Goal: Check status: Check status

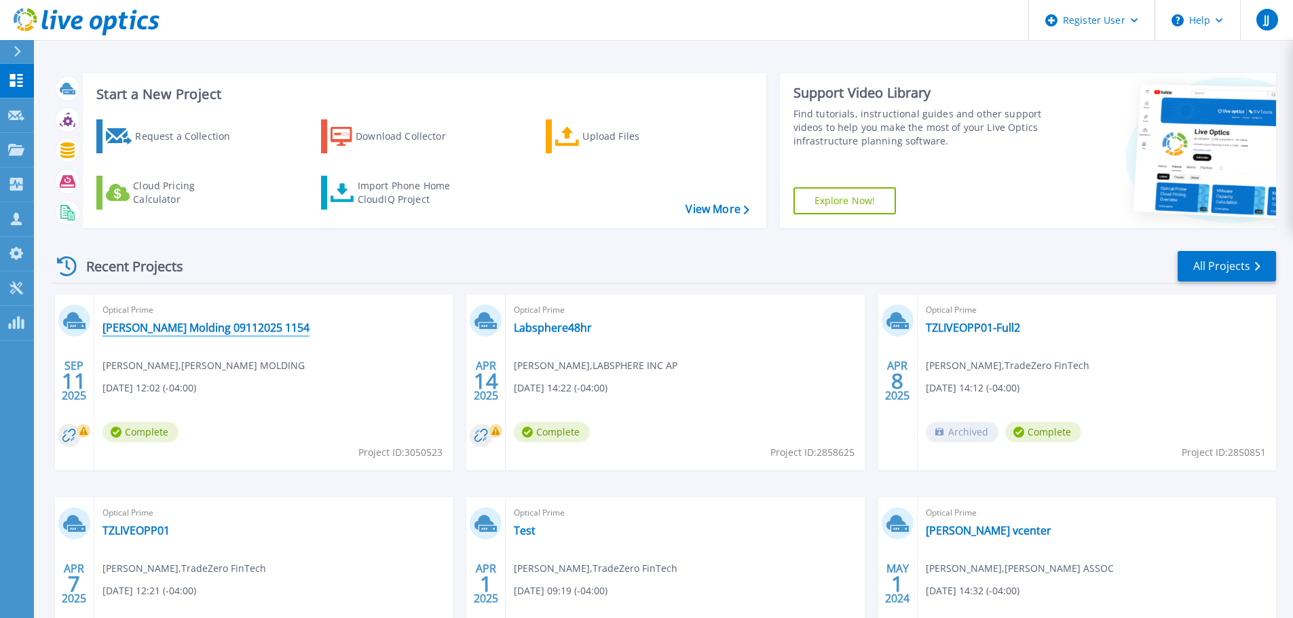
click at [210, 329] on link "[PERSON_NAME] Molding 09112025 1154" at bounding box center [205, 328] width 207 height 14
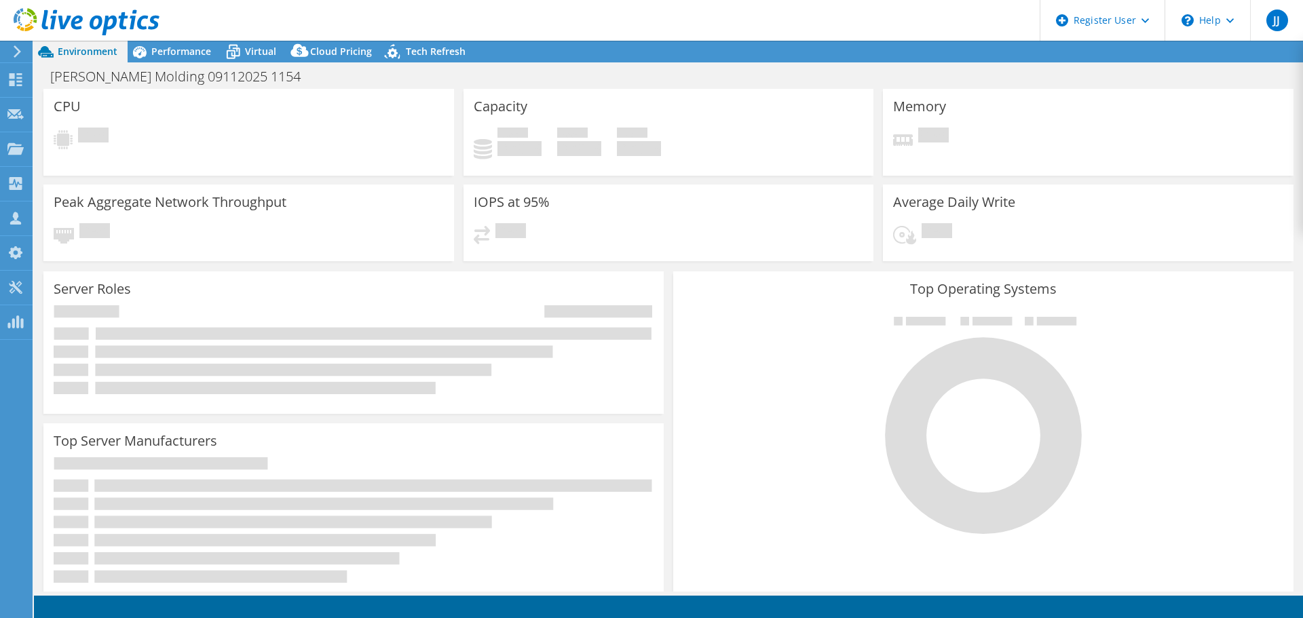
select select "USD"
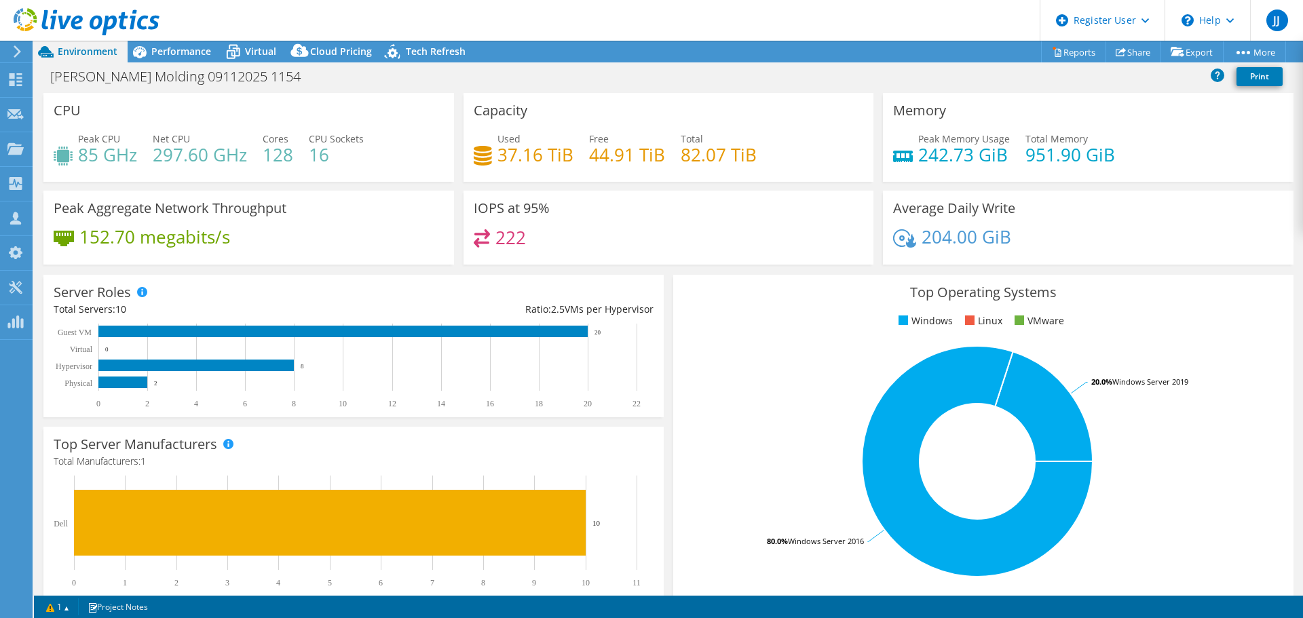
click at [1154, 80] on div "Mack Molding 09112025 1154 Print" at bounding box center [668, 76] width 1269 height 25
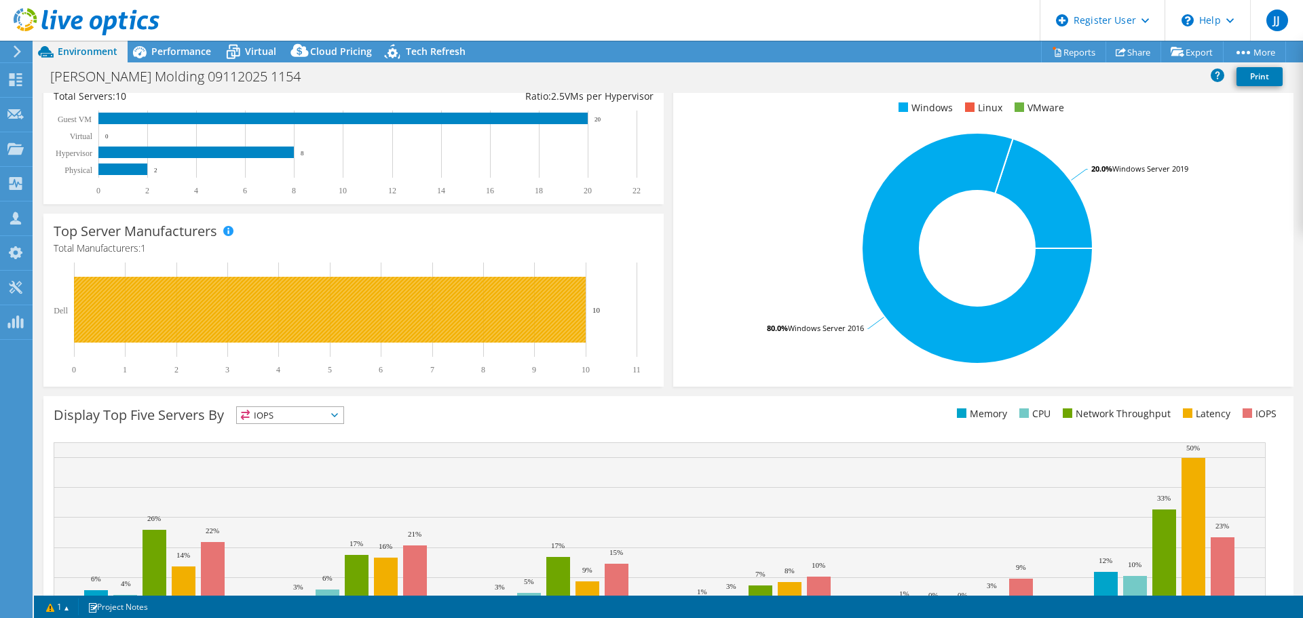
scroll to position [152, 0]
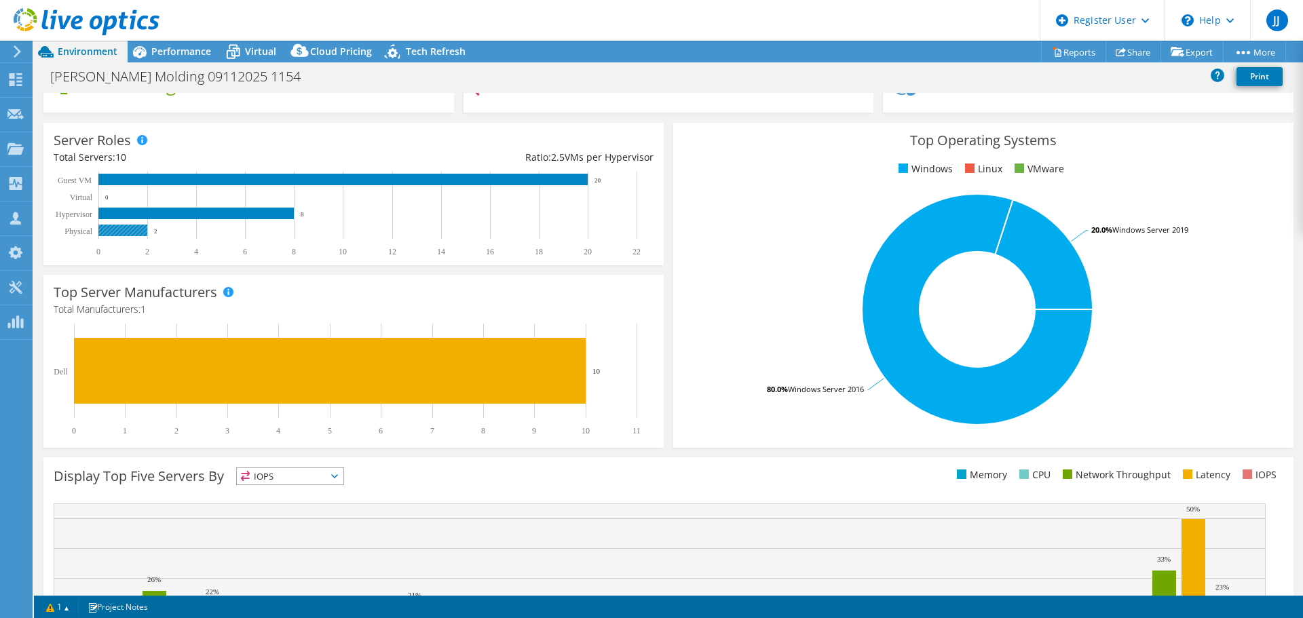
click at [122, 227] on rect at bounding box center [122, 231] width 49 height 12
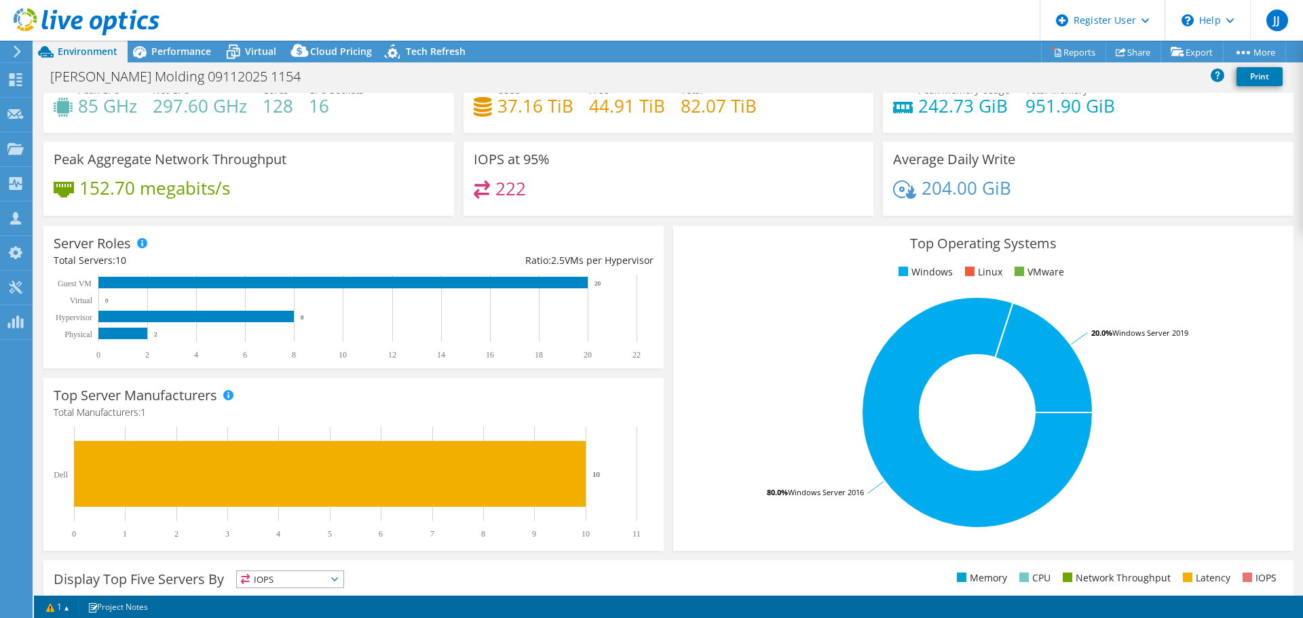
scroll to position [16, 0]
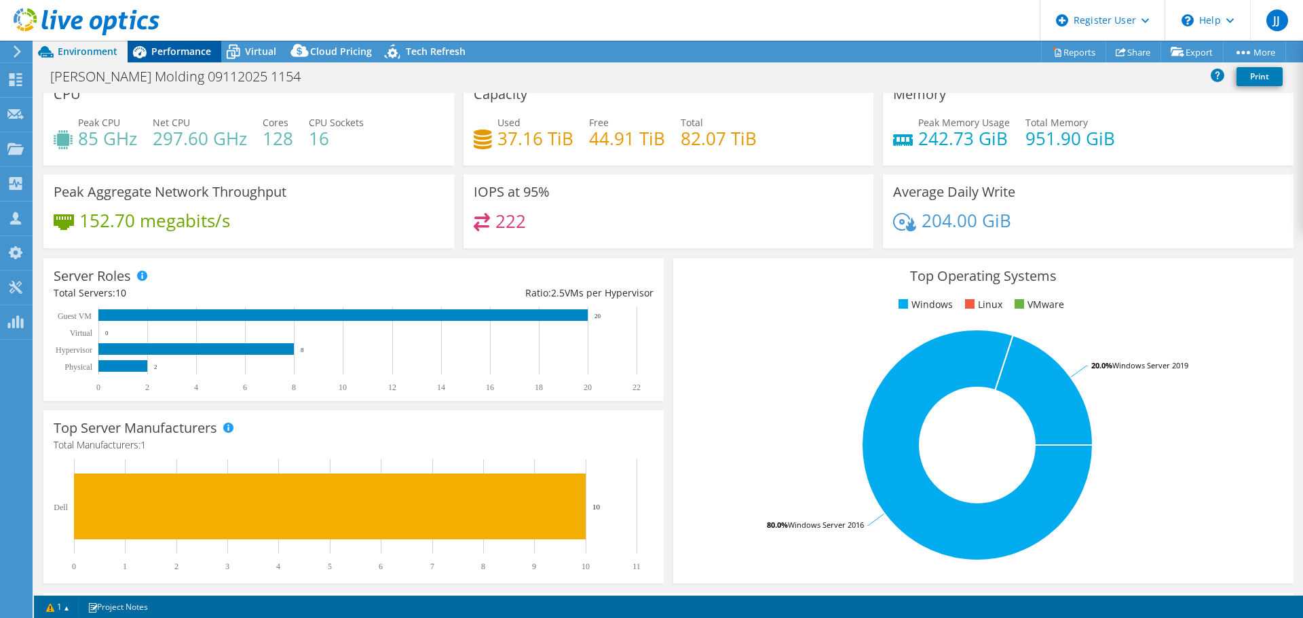
click at [175, 59] on div "Performance" at bounding box center [175, 52] width 94 height 22
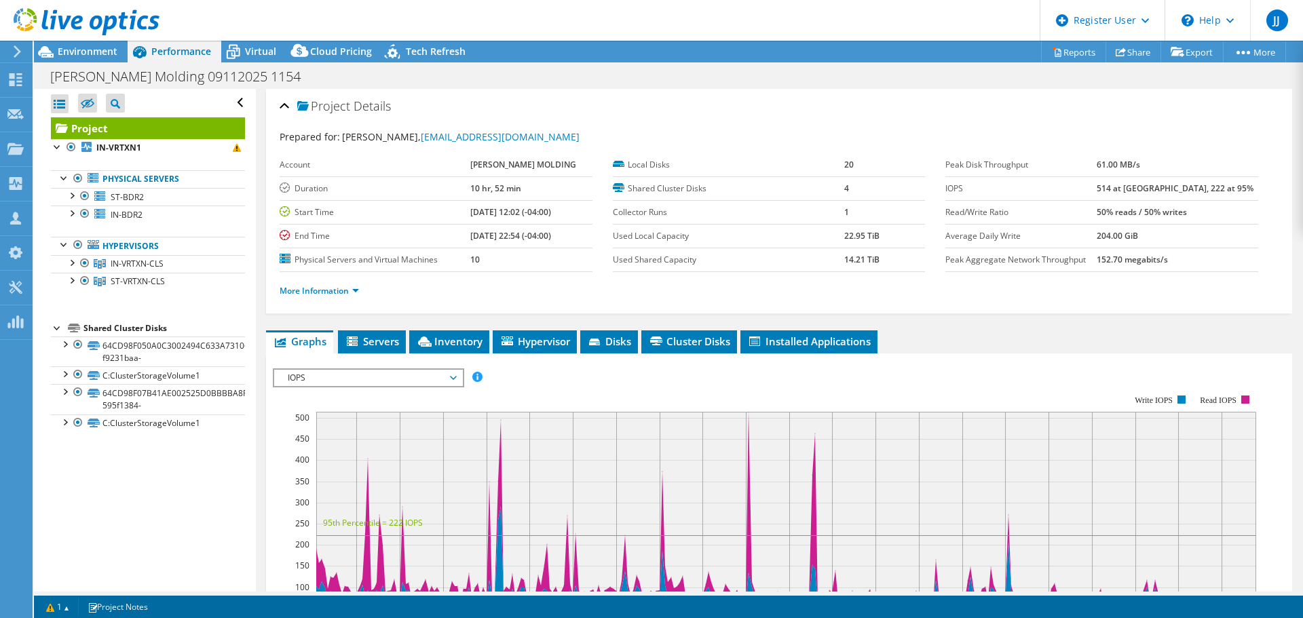
scroll to position [0, 0]
click at [179, 196] on link "ST-BDR2" at bounding box center [148, 197] width 194 height 18
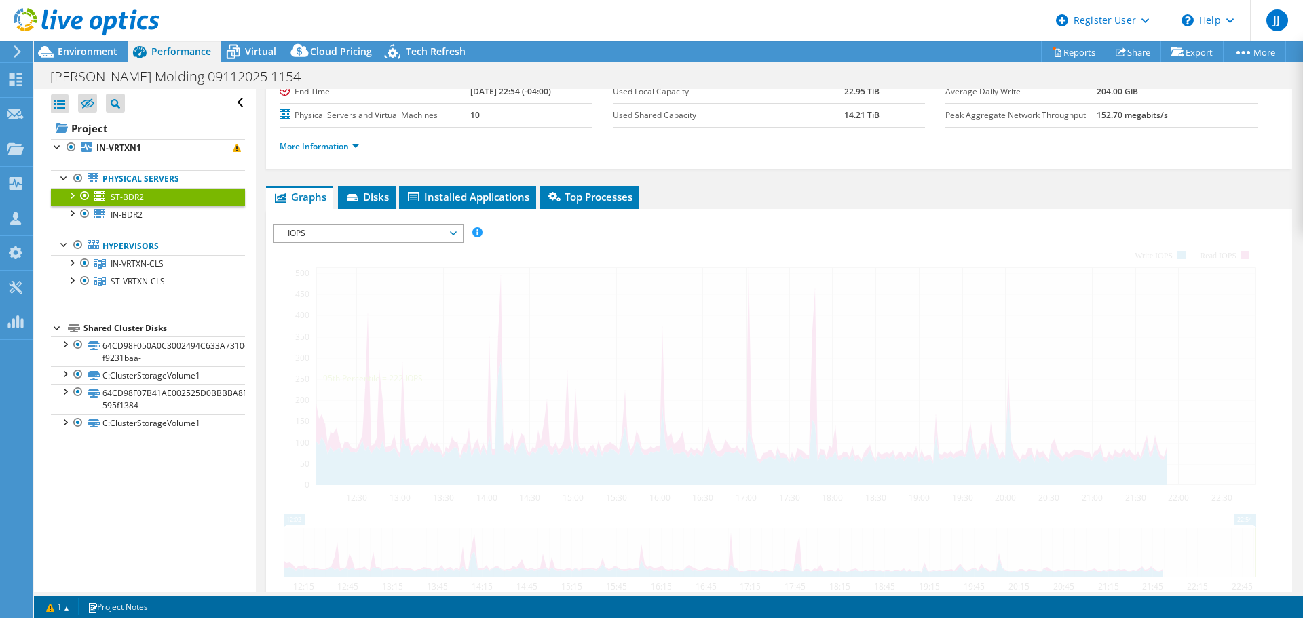
scroll to position [68, 0]
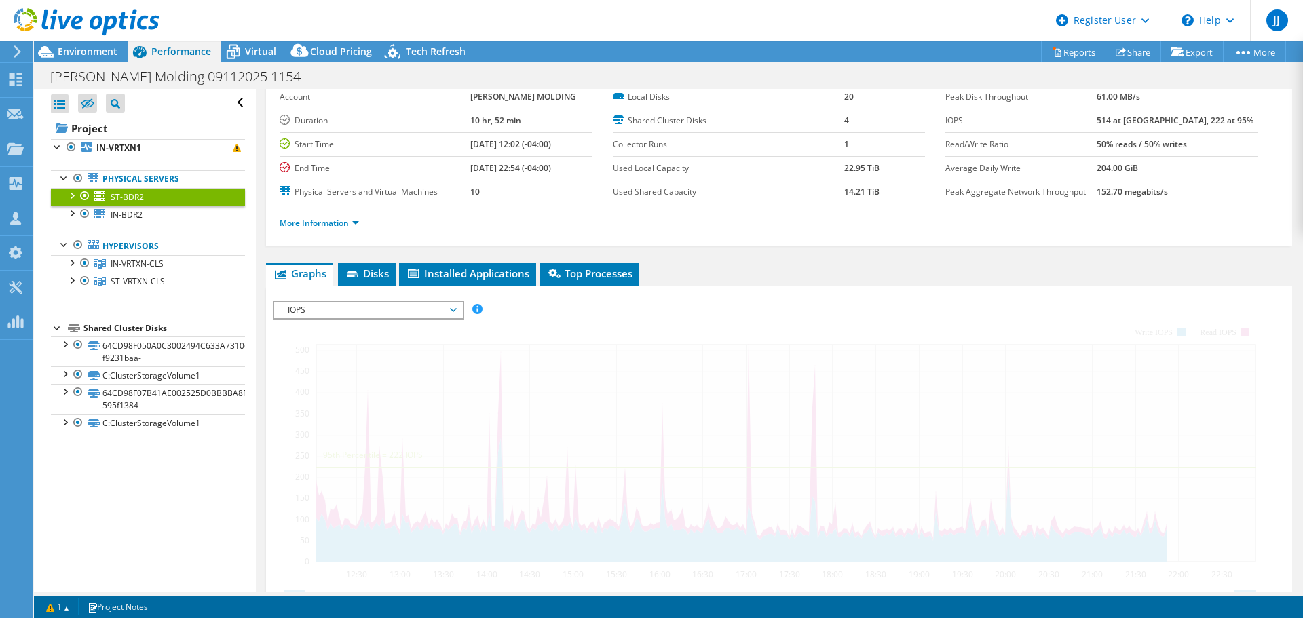
click at [70, 193] on div at bounding box center [71, 195] width 14 height 14
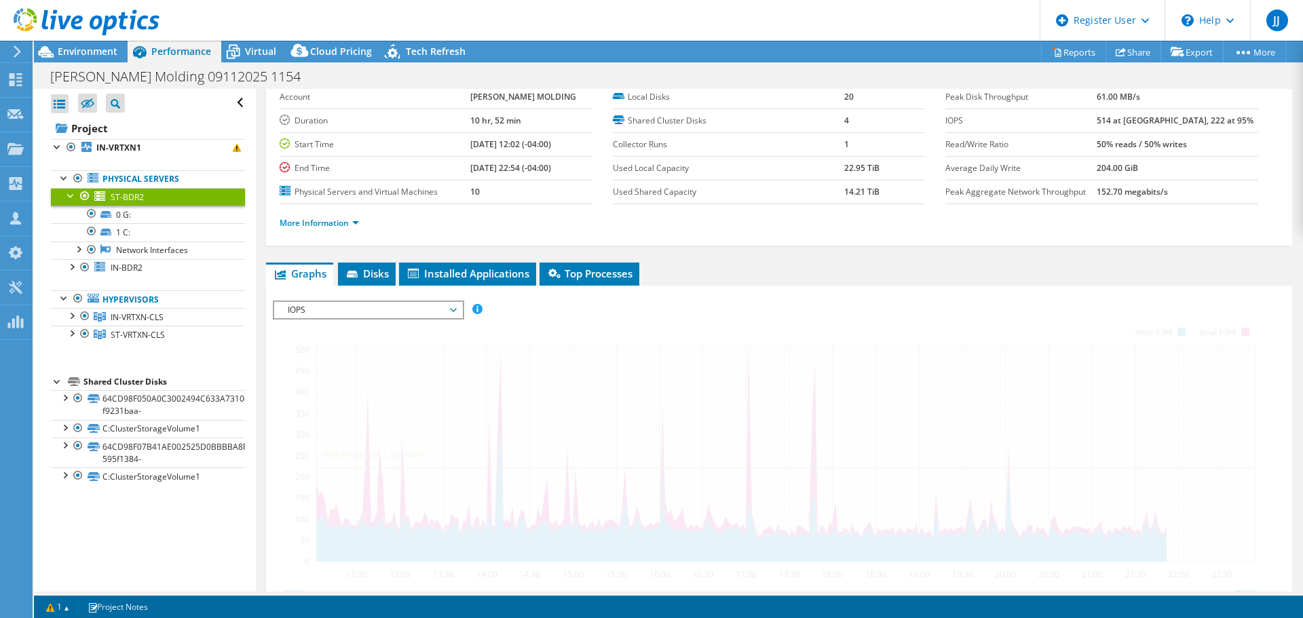
scroll to position [136, 0]
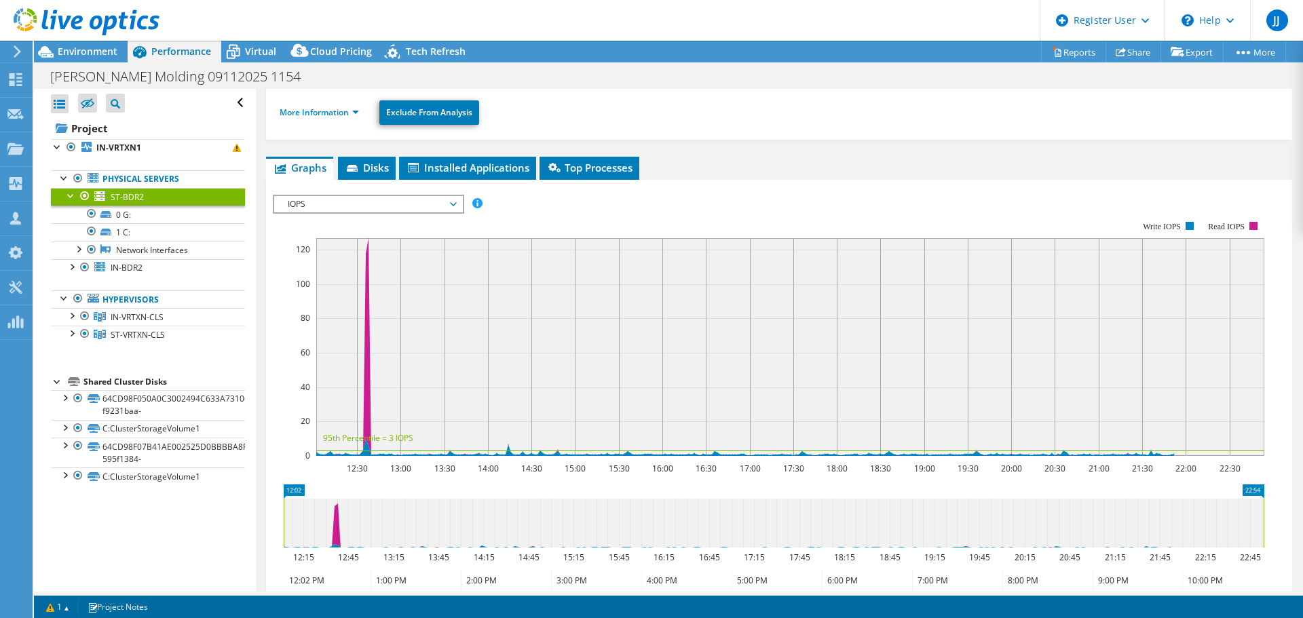
click at [429, 207] on span "IOPS" at bounding box center [368, 204] width 174 height 16
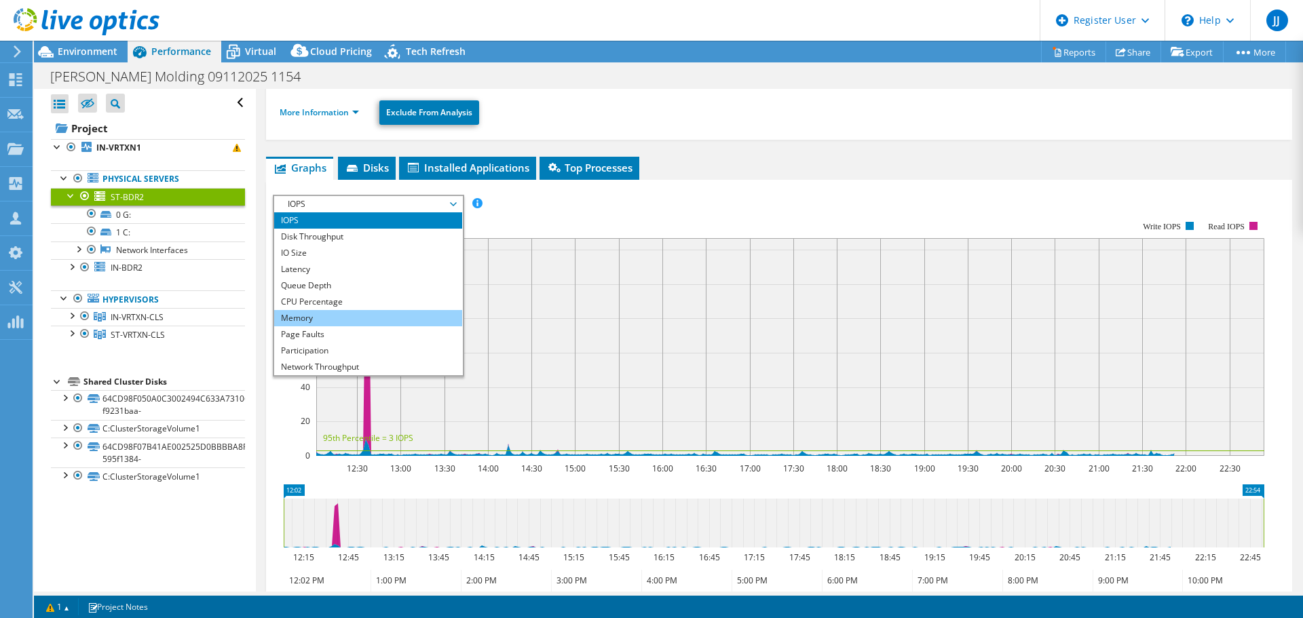
click at [420, 324] on li "Memory" at bounding box center [368, 318] width 188 height 16
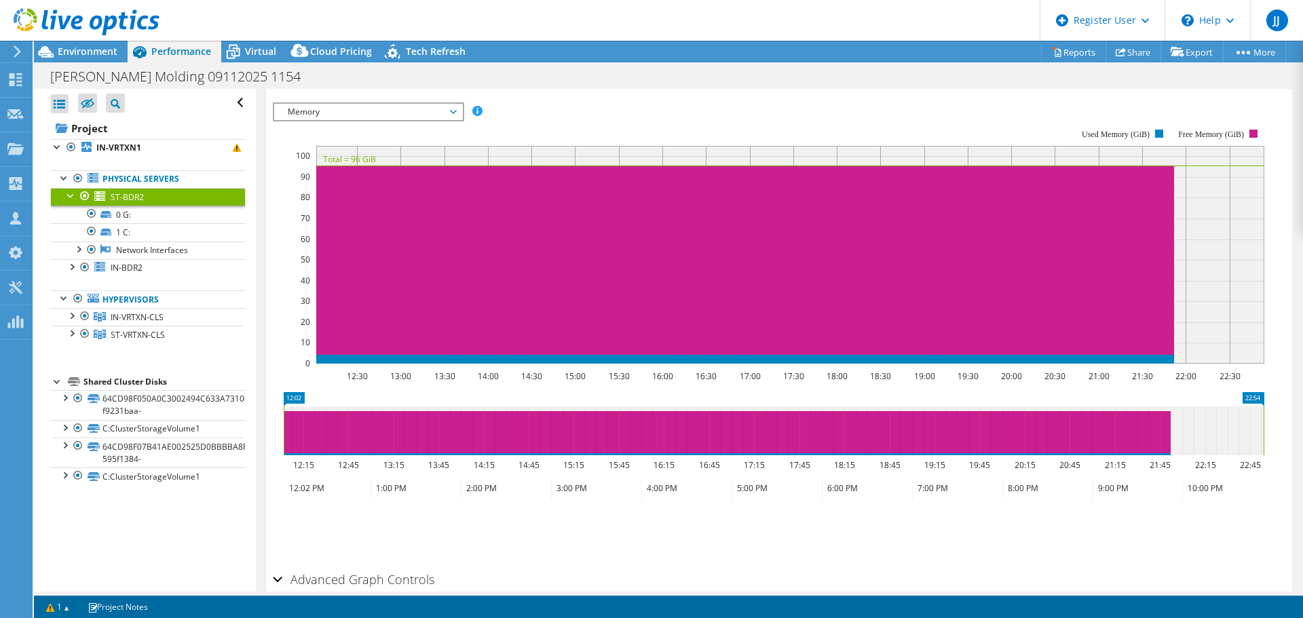
scroll to position [160, 0]
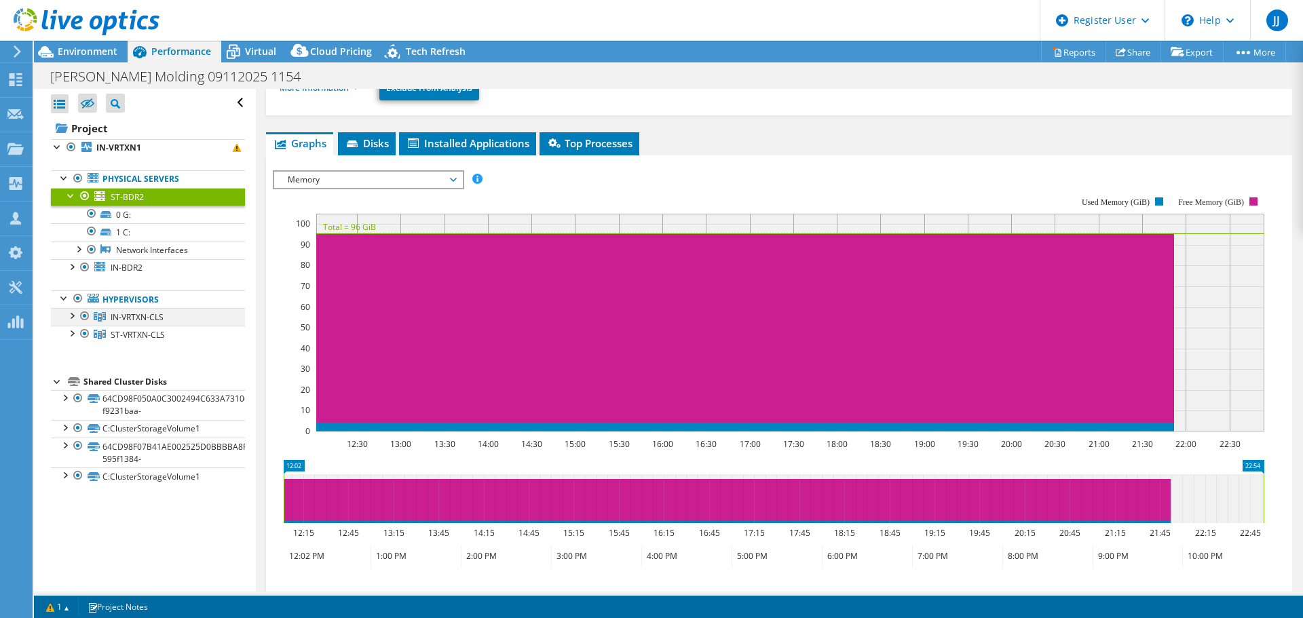
click at [73, 315] on div at bounding box center [71, 315] width 14 height 14
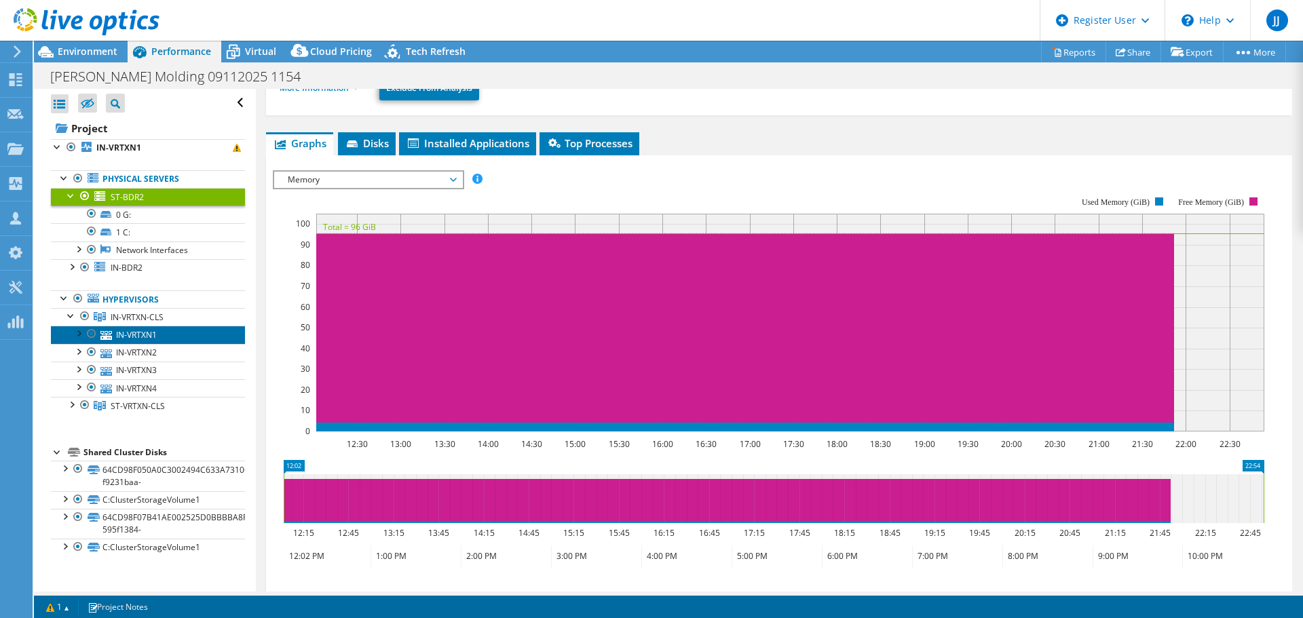
click at [148, 330] on link "IN-VRTXN1" at bounding box center [148, 335] width 194 height 18
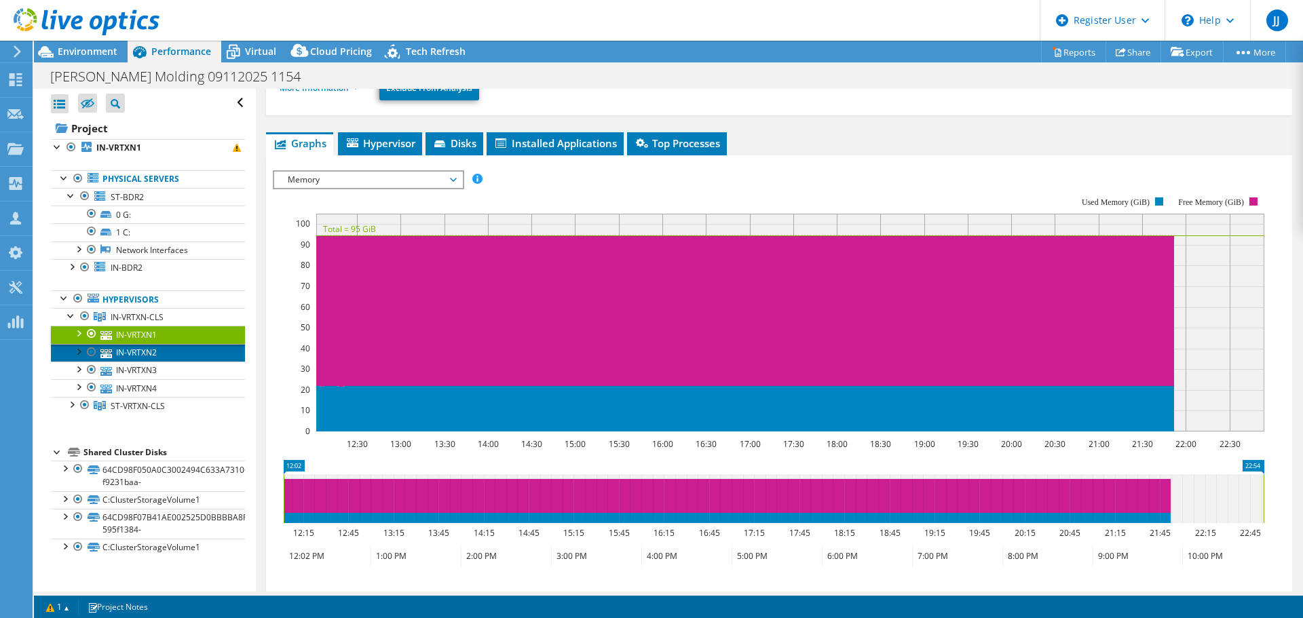
click at [199, 354] on link "IN-VRTXN2" at bounding box center [148, 353] width 194 height 18
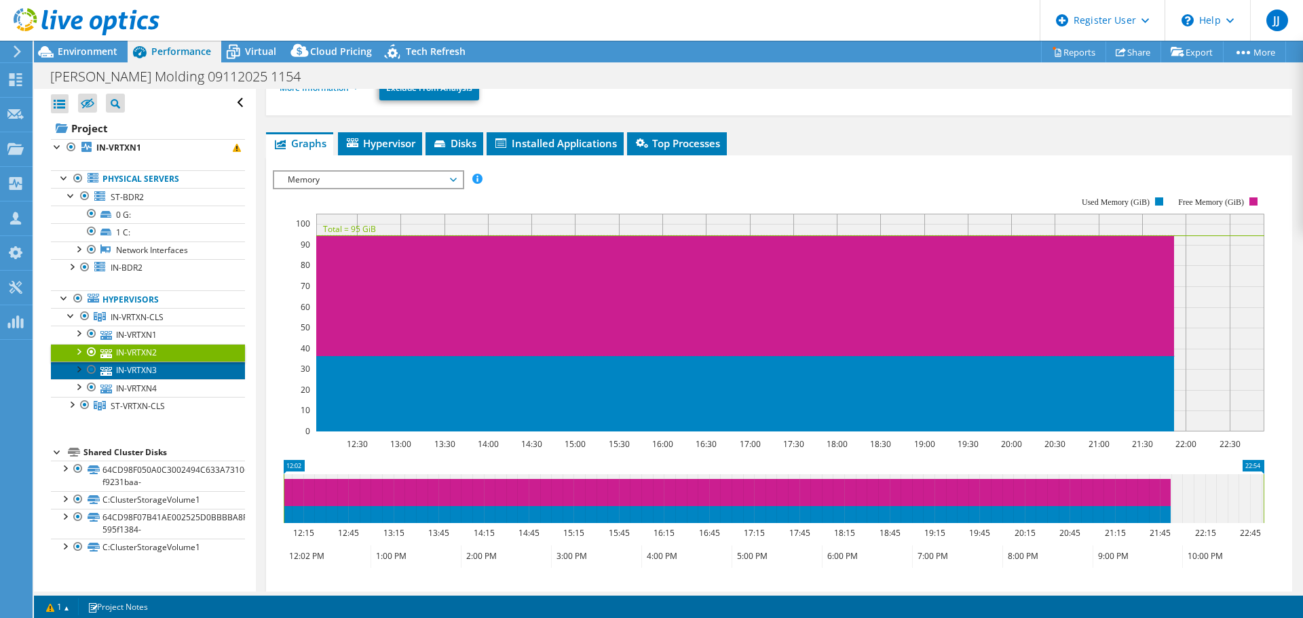
click at [191, 371] on link "IN-VRTXN3" at bounding box center [148, 371] width 194 height 18
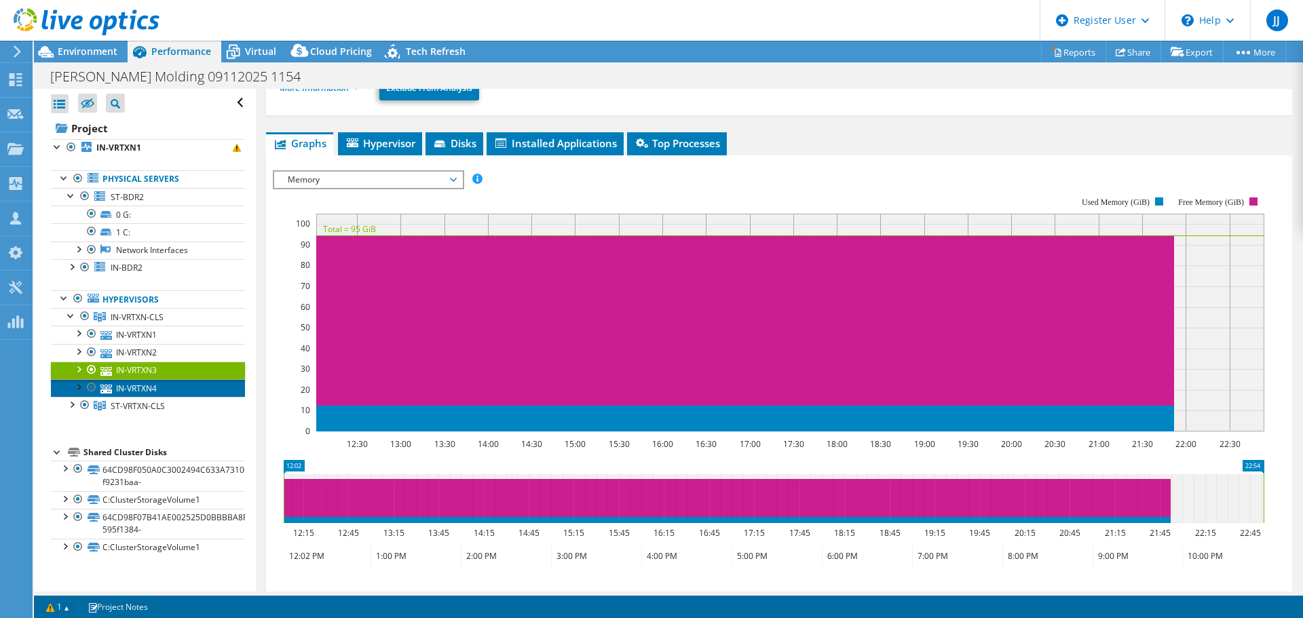
click at [191, 387] on link "IN-VRTXN4" at bounding box center [148, 388] width 194 height 18
